Goal: Find specific page/section: Find specific page/section

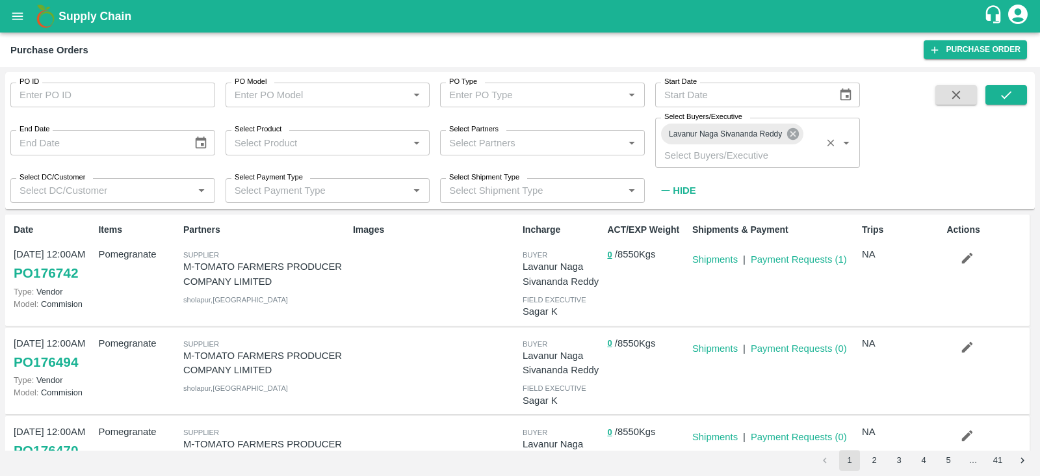
click at [794, 135] on icon at bounding box center [793, 134] width 14 height 14
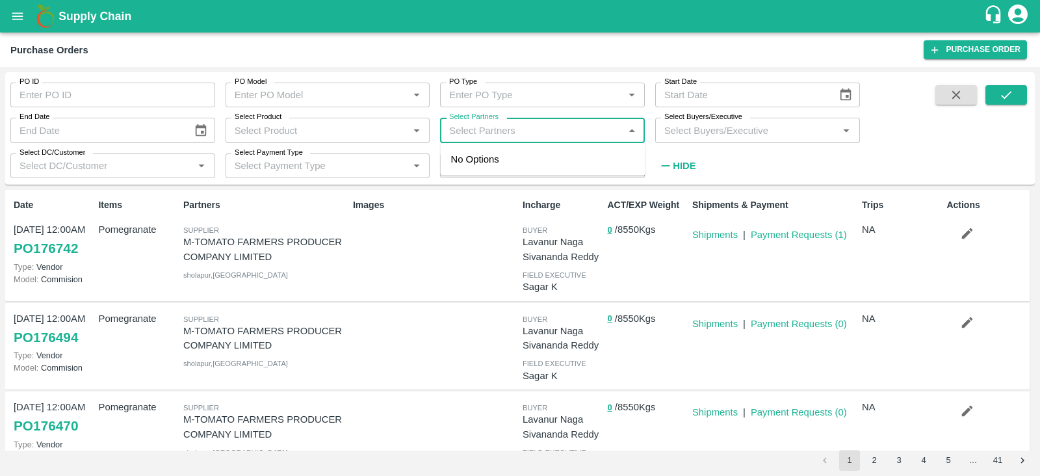
click at [535, 133] on input "Select Partners" at bounding box center [532, 130] width 176 height 17
type input "d"
type input "h"
type input "dhanalaxm"
type input "i"
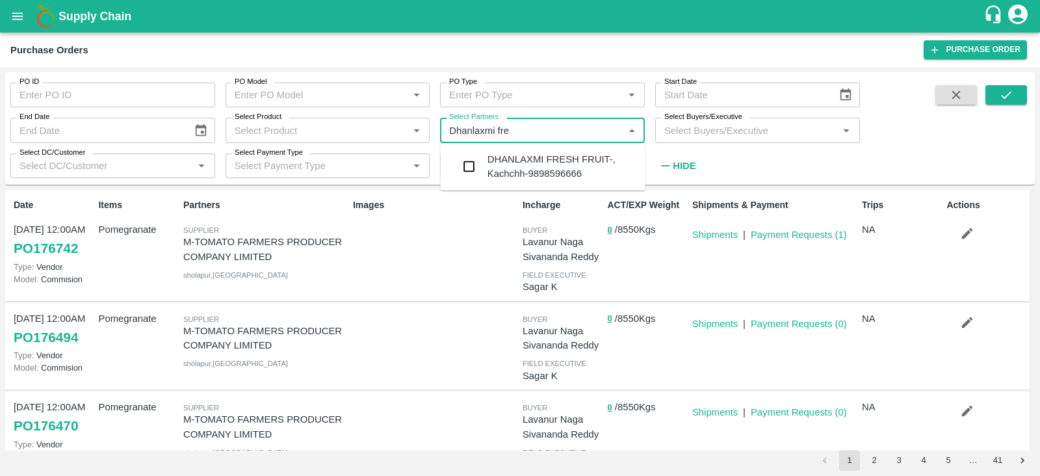
type input "Dhanlaxmi fres"
click at [472, 163] on input "checkbox" at bounding box center [469, 166] width 26 height 26
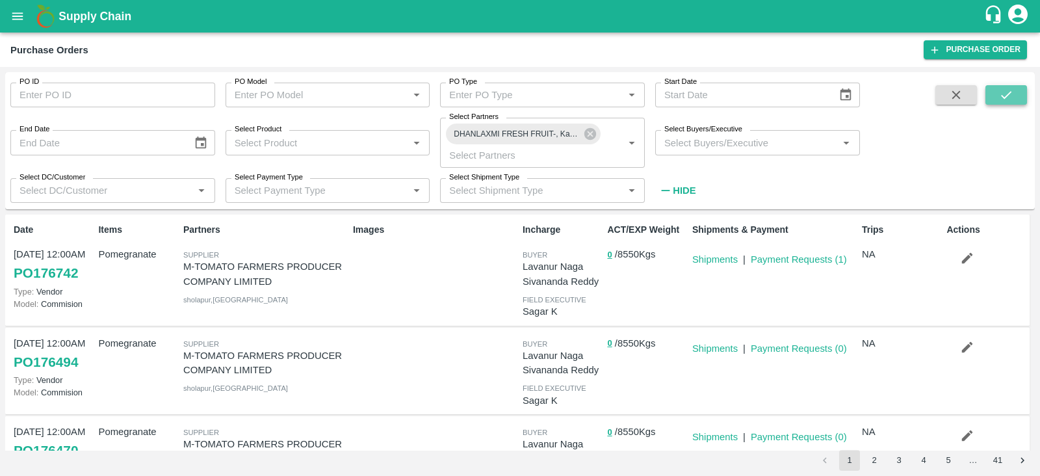
click at [998, 96] on button "submit" at bounding box center [1007, 95] width 42 height 20
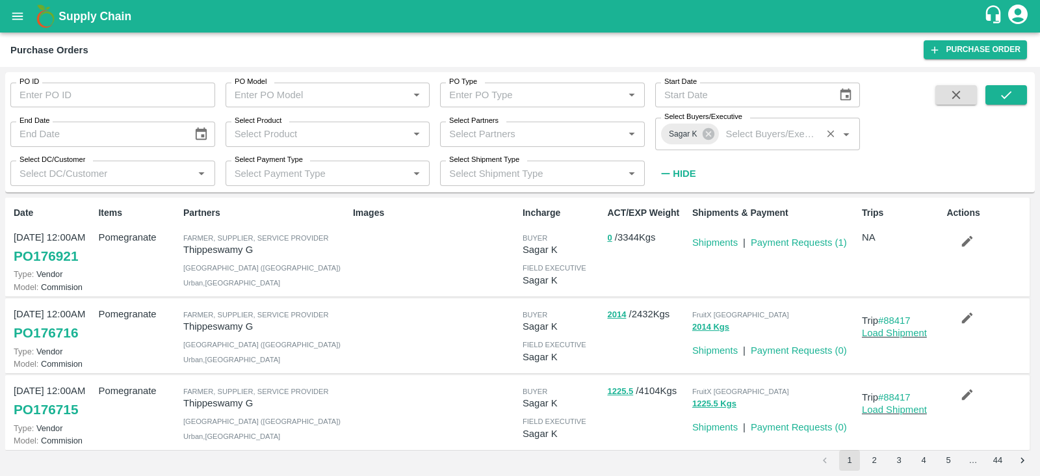
scroll to position [105, 0]
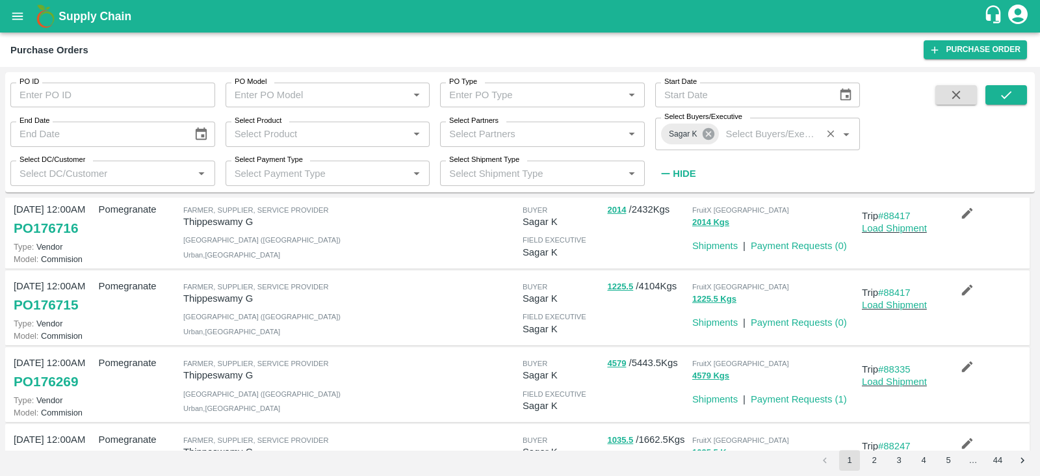
click at [710, 131] on icon at bounding box center [708, 134] width 12 height 12
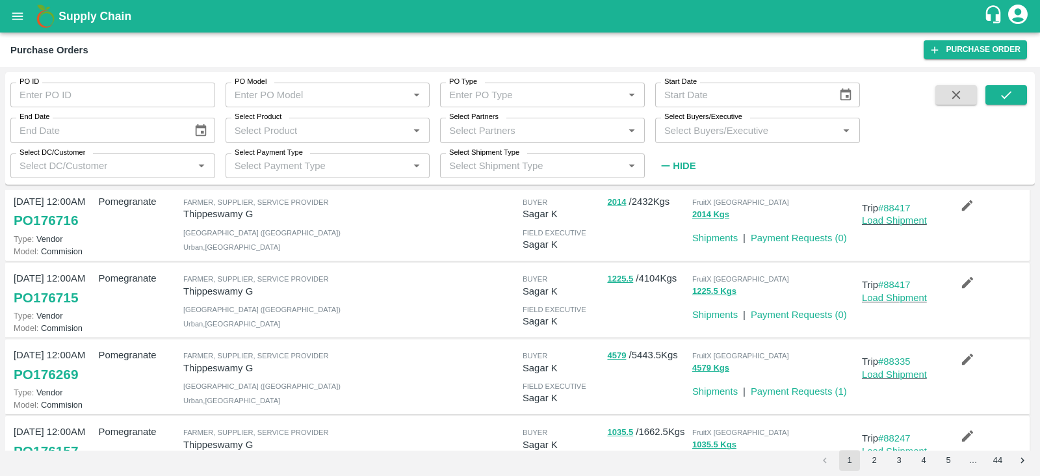
click at [694, 129] on input "Select Buyers/Executive" at bounding box center [747, 130] width 176 height 17
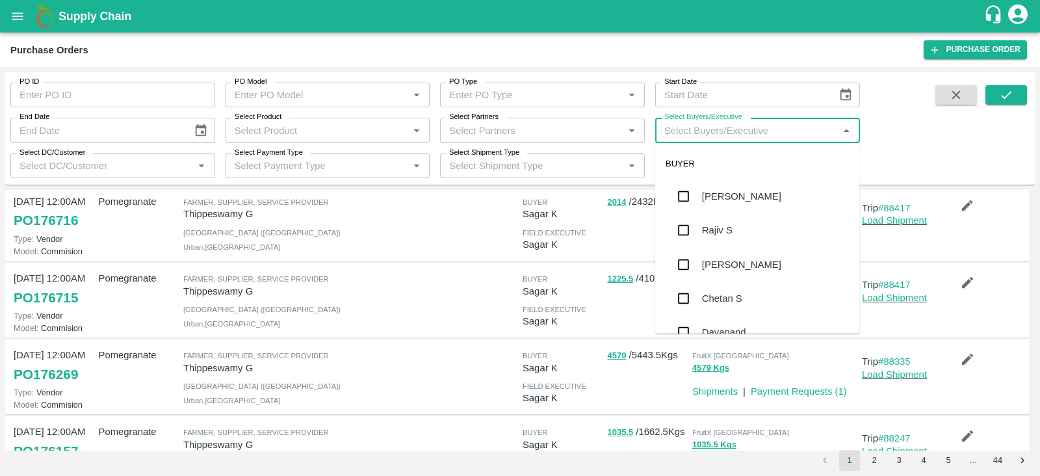
type input "S"
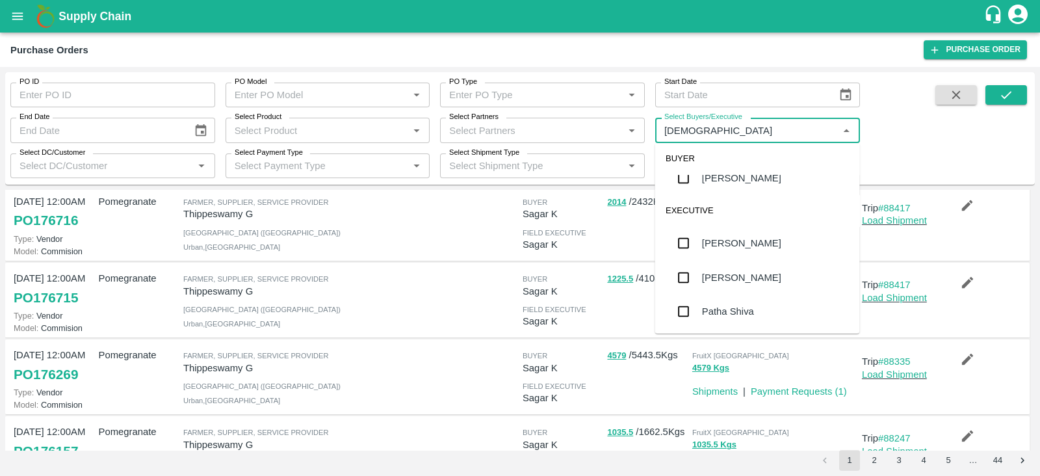
scroll to position [0, 0]
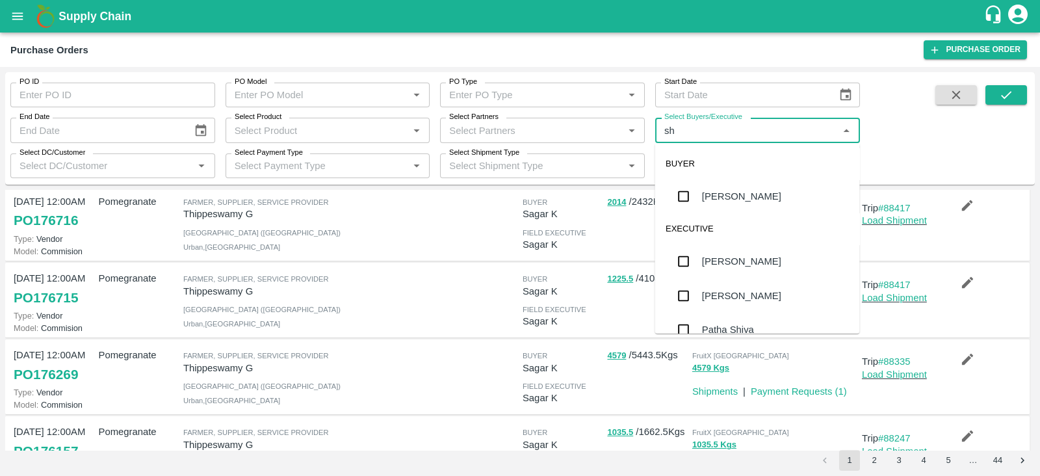
type input "s"
type input "lava"
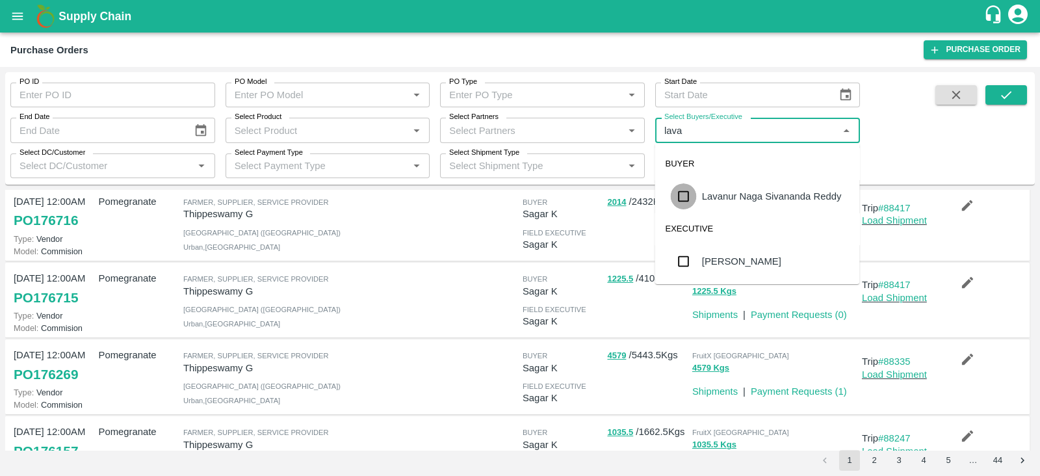
click at [683, 198] on input "checkbox" at bounding box center [684, 196] width 26 height 26
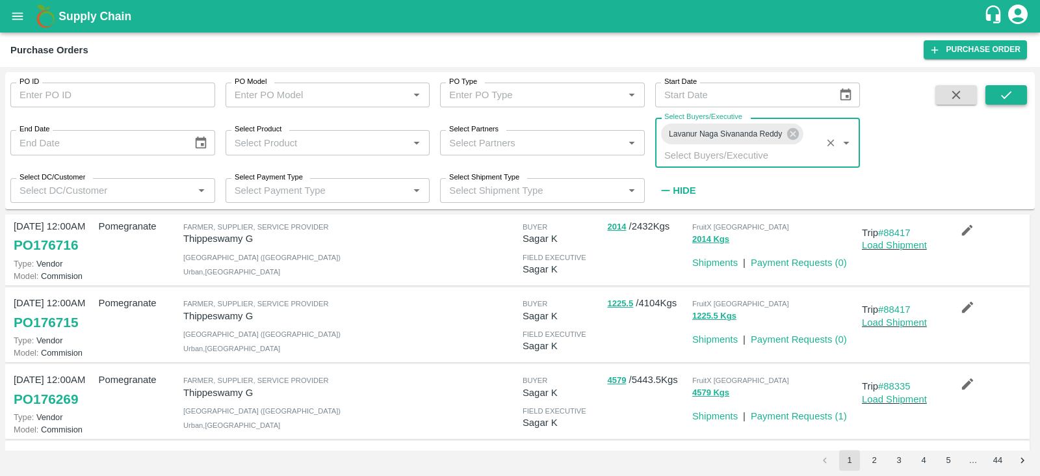
click at [1017, 89] on button "submit" at bounding box center [1007, 95] width 42 height 20
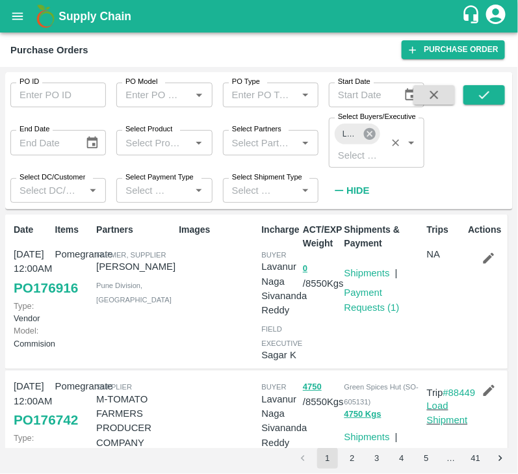
click at [371, 137] on icon at bounding box center [370, 134] width 12 height 12
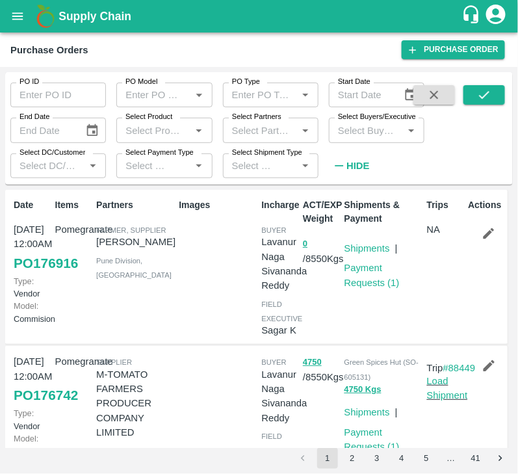
click at [363, 135] on input "Select Buyers/Executive" at bounding box center [366, 130] width 66 height 17
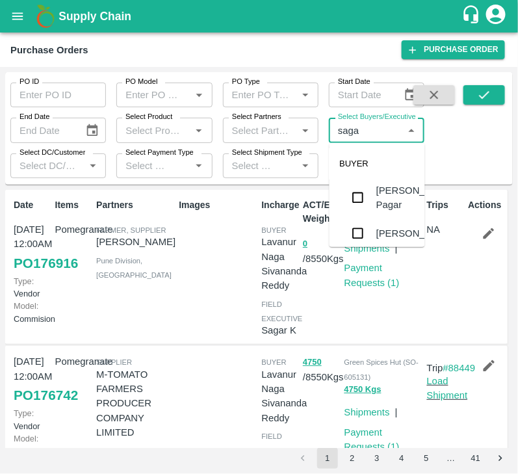
type input "sagar"
click at [363, 189] on input "checkbox" at bounding box center [358, 196] width 26 height 26
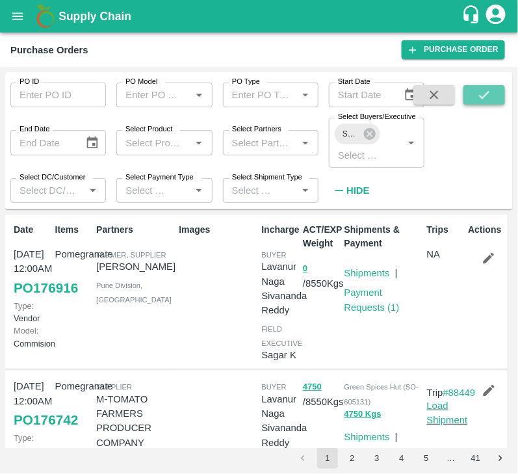
click at [475, 93] on button "submit" at bounding box center [485, 95] width 42 height 20
